Goal: Information Seeking & Learning: Learn about a topic

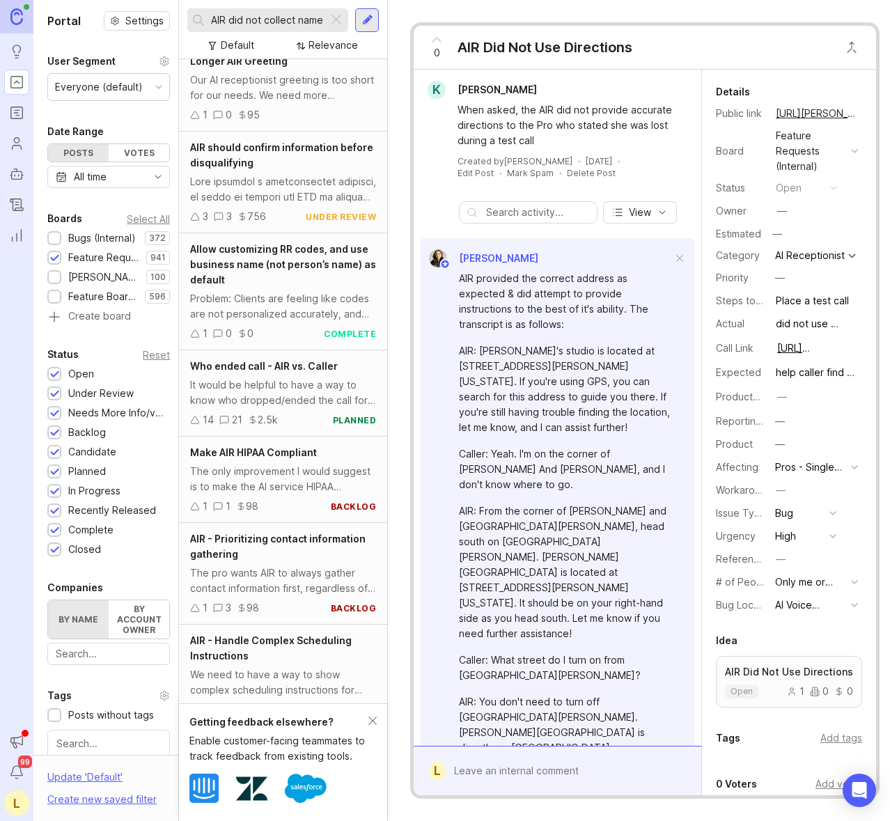
scroll to position [1995, 0]
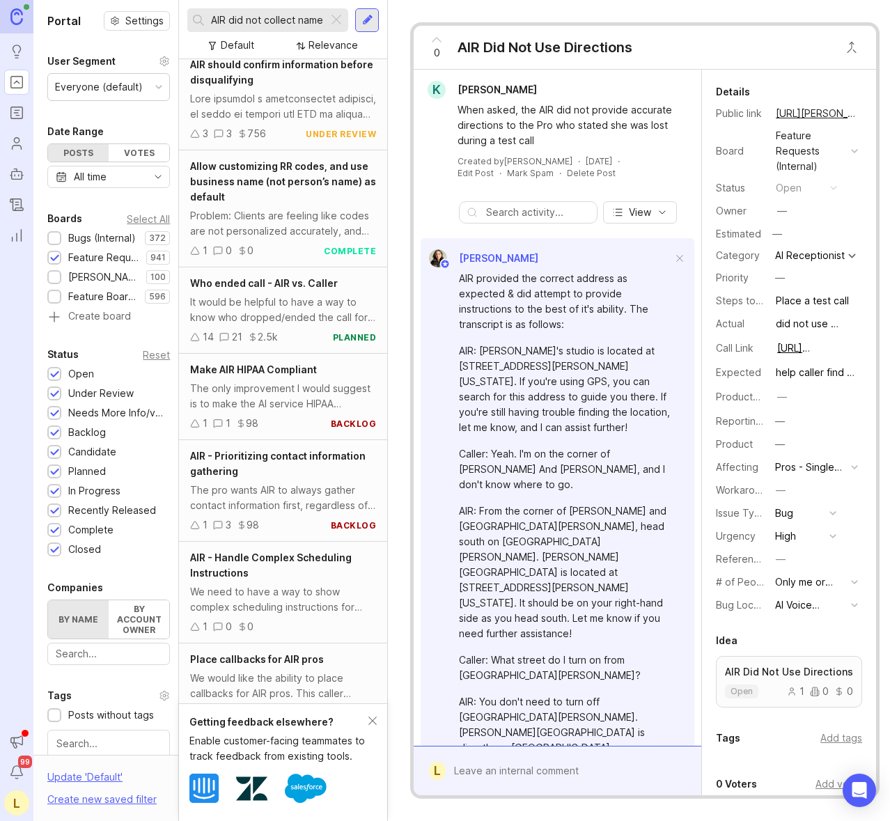
click at [311, 412] on div "The only improvement I would suggest is to make the AI service HIPAA compliant." at bounding box center [283, 396] width 186 height 31
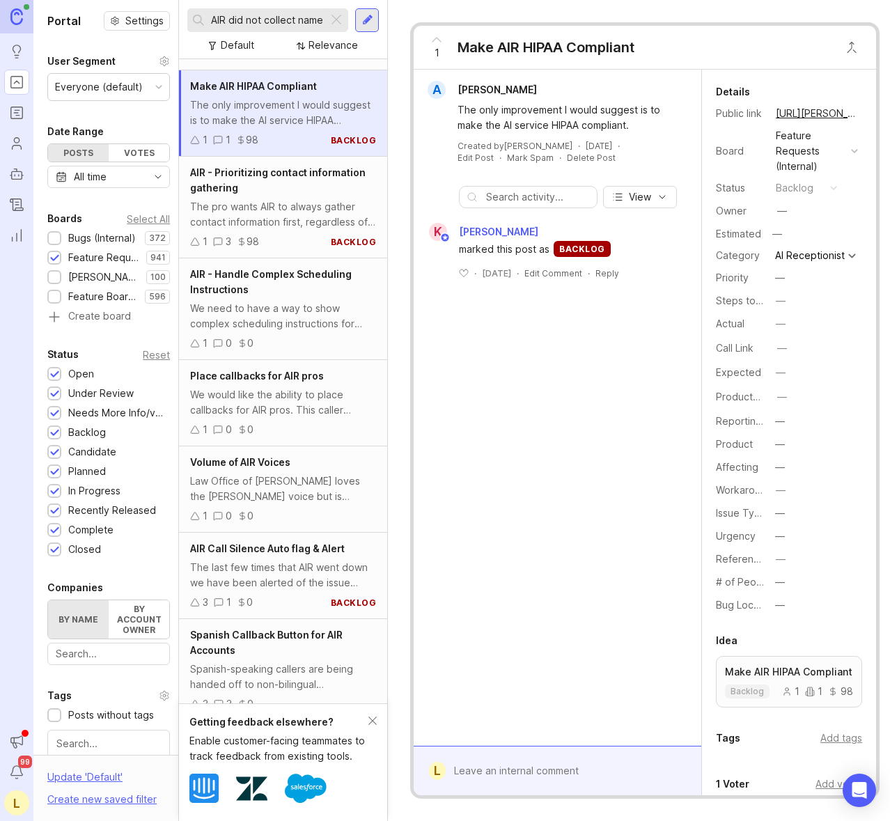
scroll to position [2298, 0]
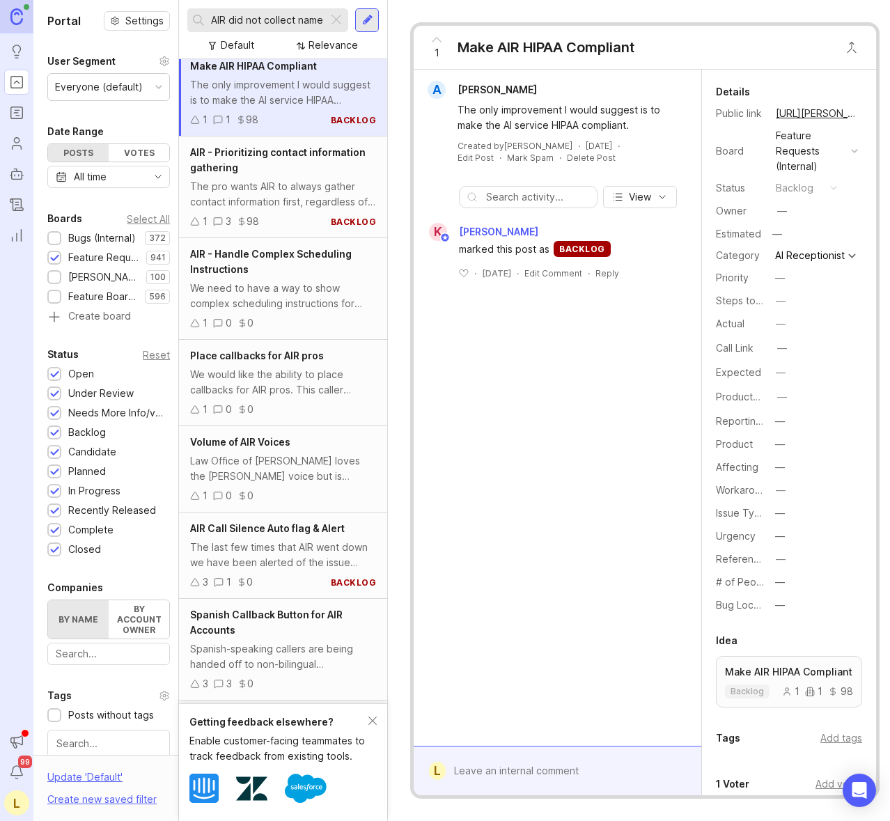
click at [327, 479] on div "Law Office of [PERSON_NAME] loves the [PERSON_NAME] voice but is requesting to …" at bounding box center [283, 468] width 186 height 31
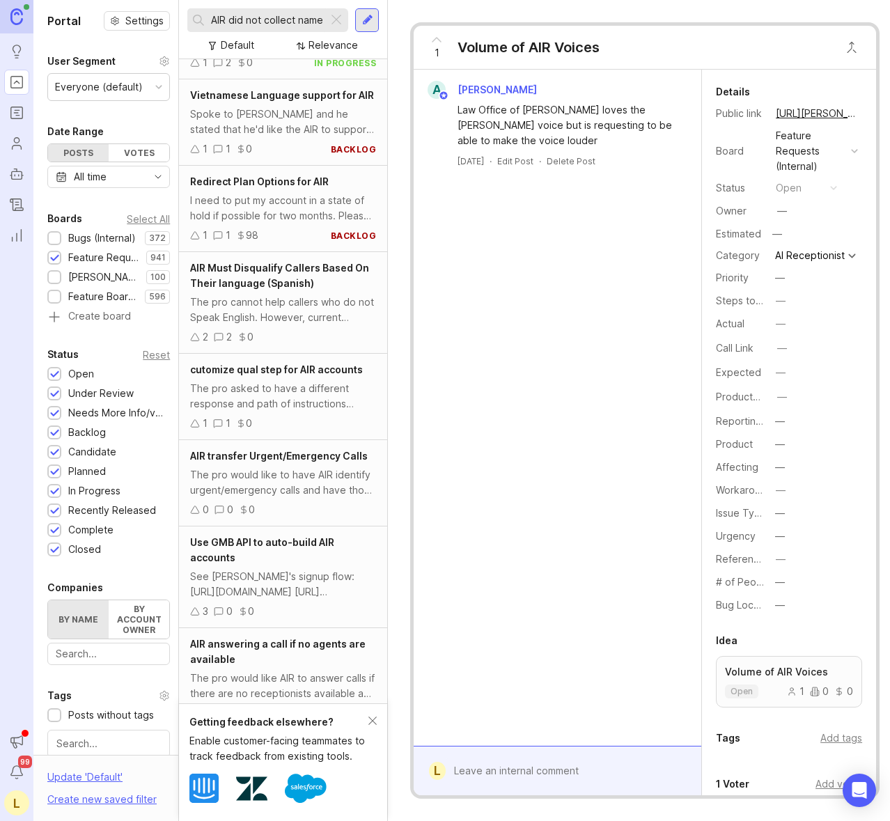
scroll to position [4262, 0]
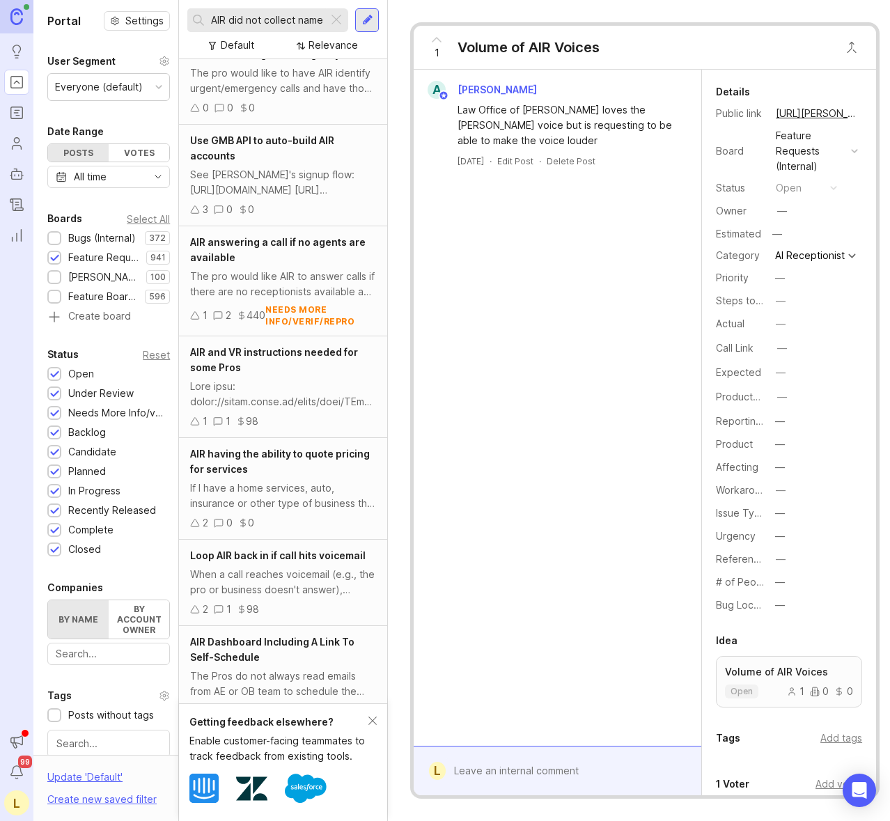
click at [348, 477] on div "AIR having the ability to quote pricing for services" at bounding box center [283, 461] width 186 height 31
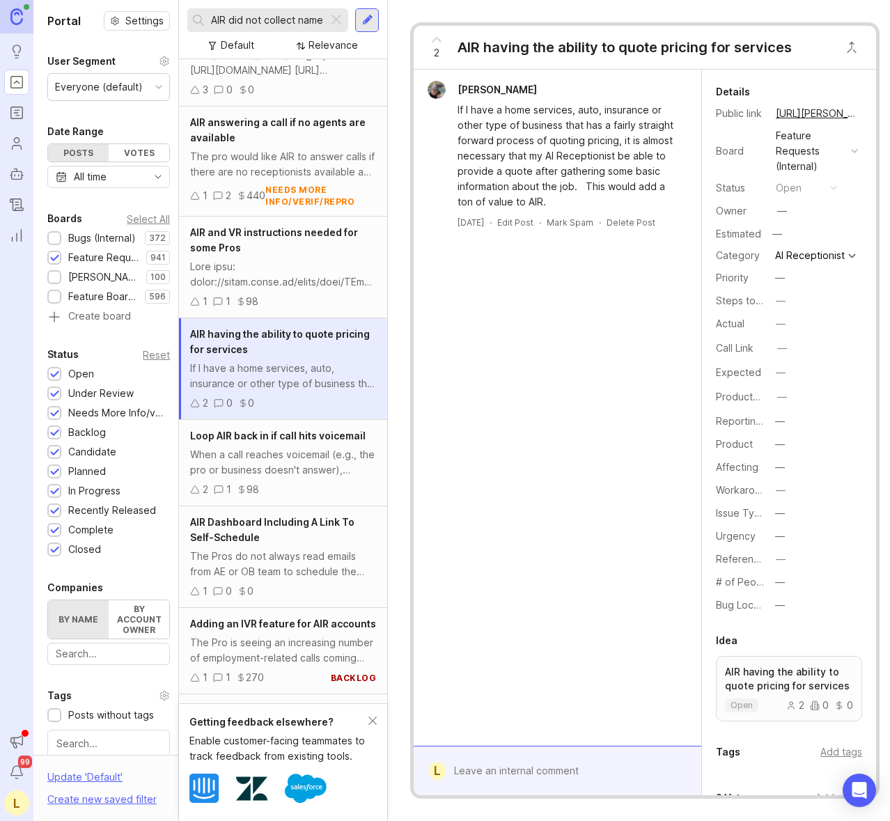
scroll to position [4451, 0]
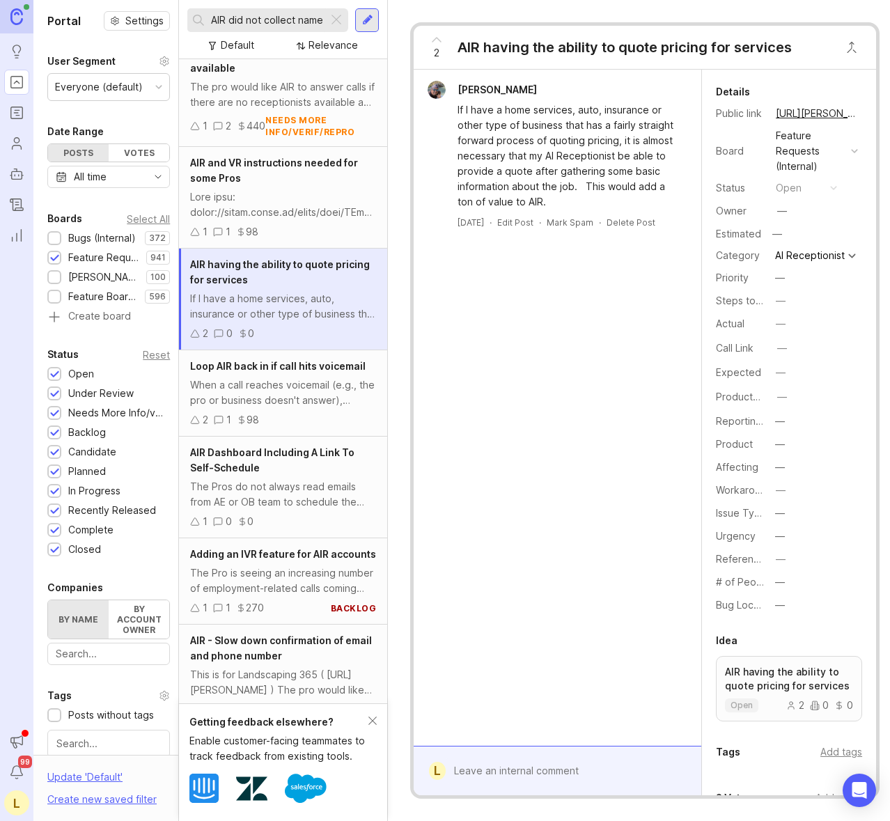
click at [308, 476] on div "AIR Dashboard Including A Link To Self-Schedule" at bounding box center [283, 460] width 186 height 31
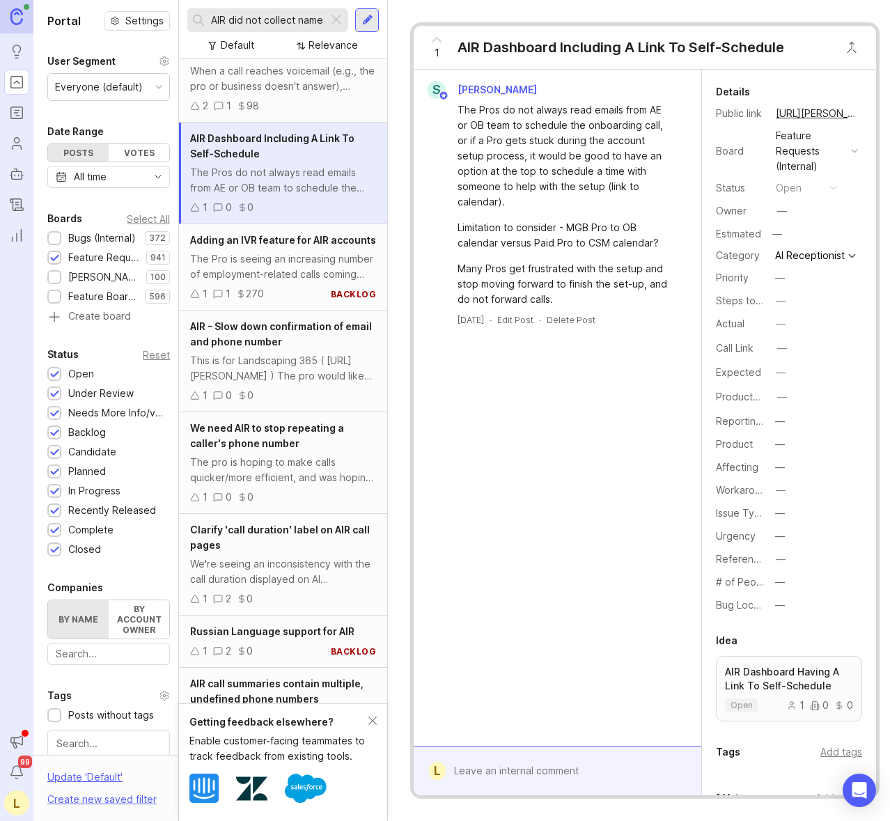
scroll to position [4784, 0]
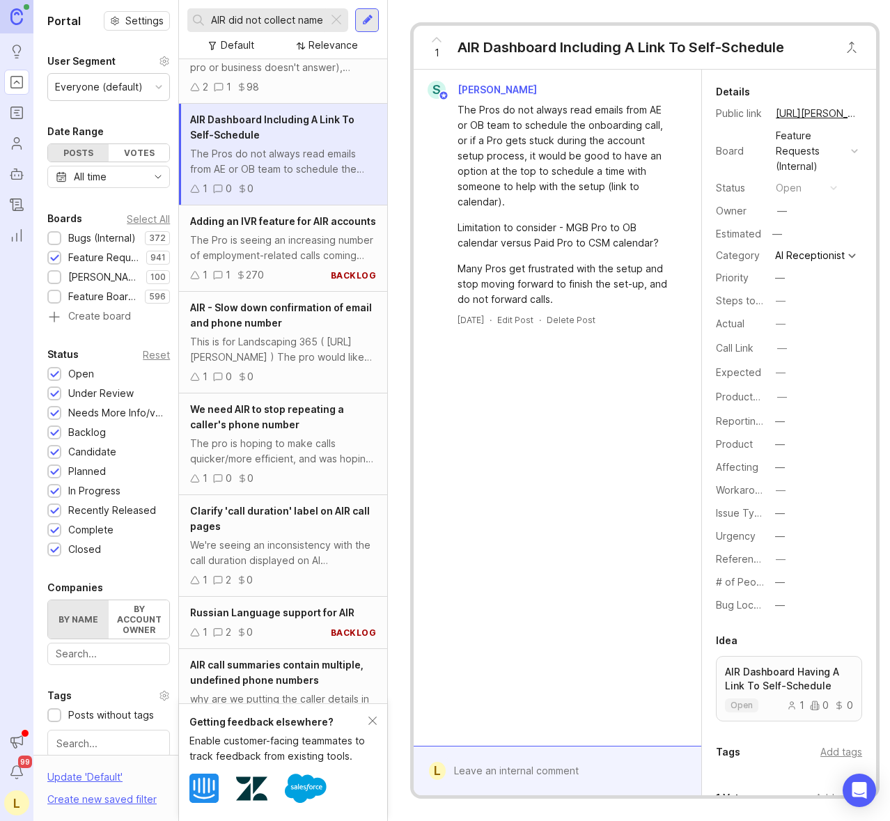
click at [326, 384] on div "1 0 0" at bounding box center [283, 376] width 186 height 15
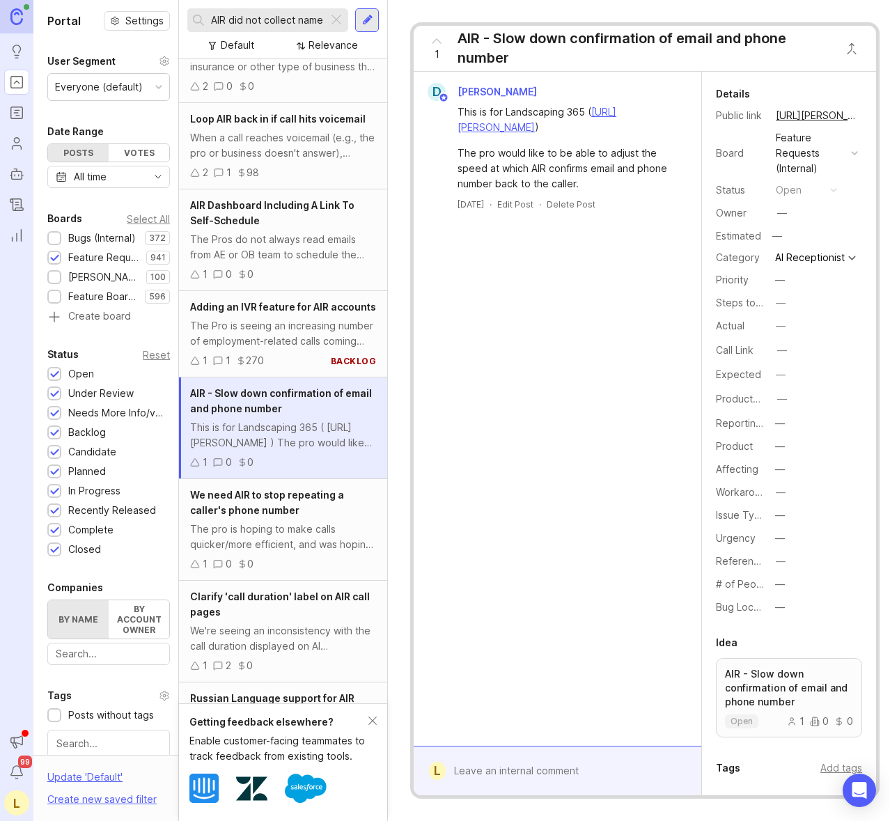
scroll to position [4690, 0]
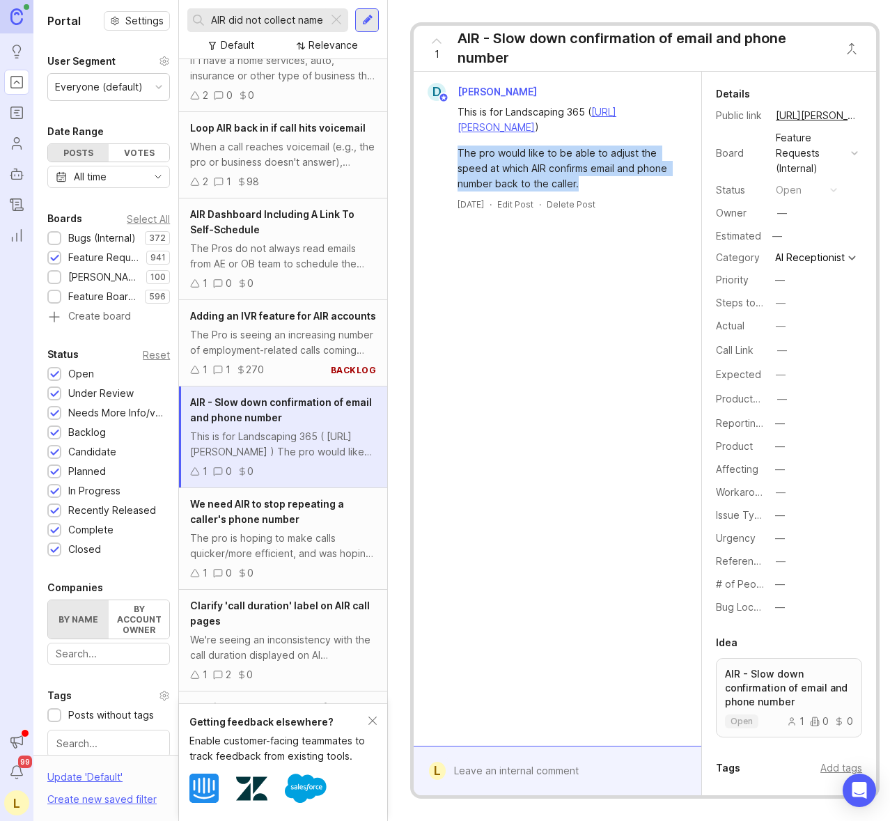
drag, startPoint x: 584, startPoint y: 182, endPoint x: 456, endPoint y: 156, distance: 130.2
click at [456, 156] on div "This is for Landscaping 365 ( [URL][PERSON_NAME] ) The pro would like to be abl…" at bounding box center [557, 146] width 277 height 91
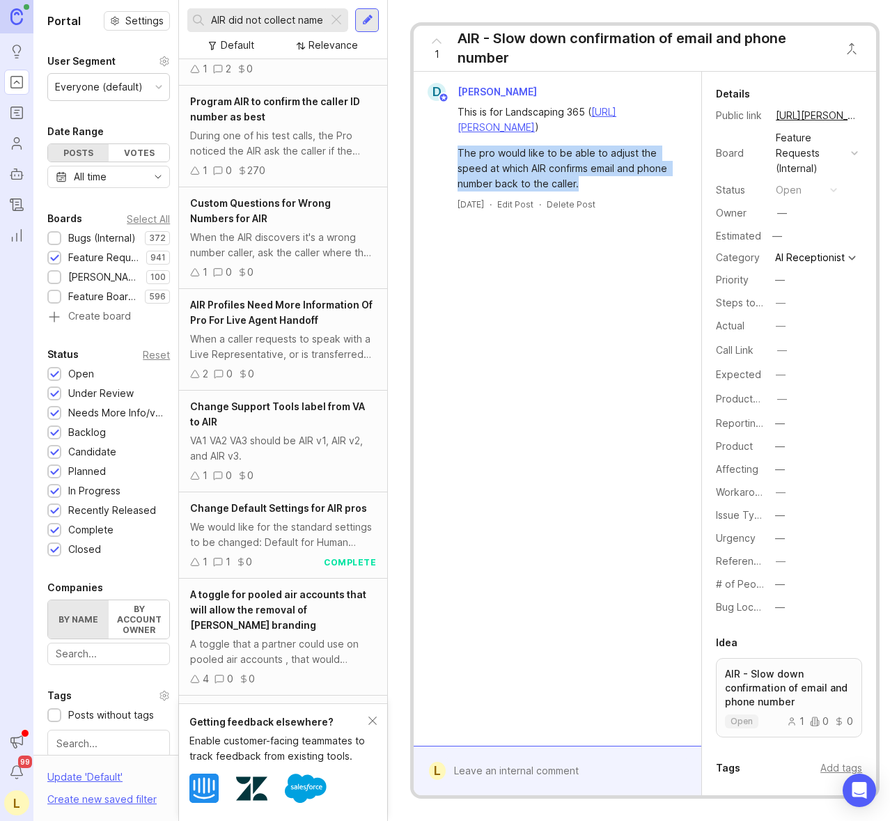
scroll to position [5722, 0]
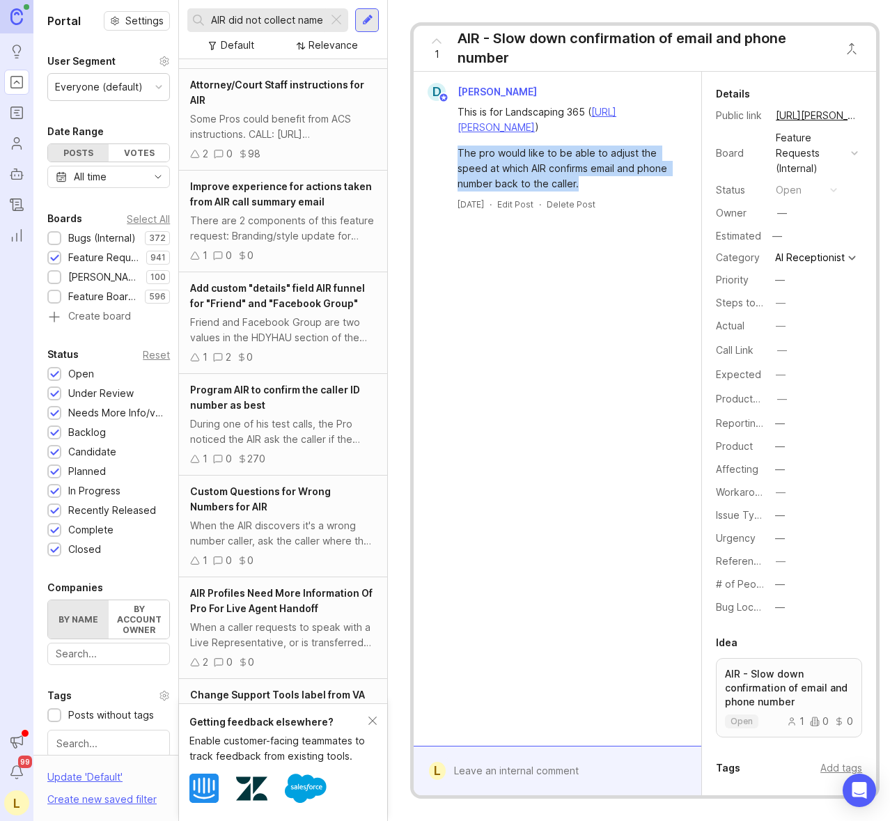
copy div "The pro would like to be able to adjust the speed at which AIR confirms email a…"
